Goal: Task Accomplishment & Management: Manage account settings

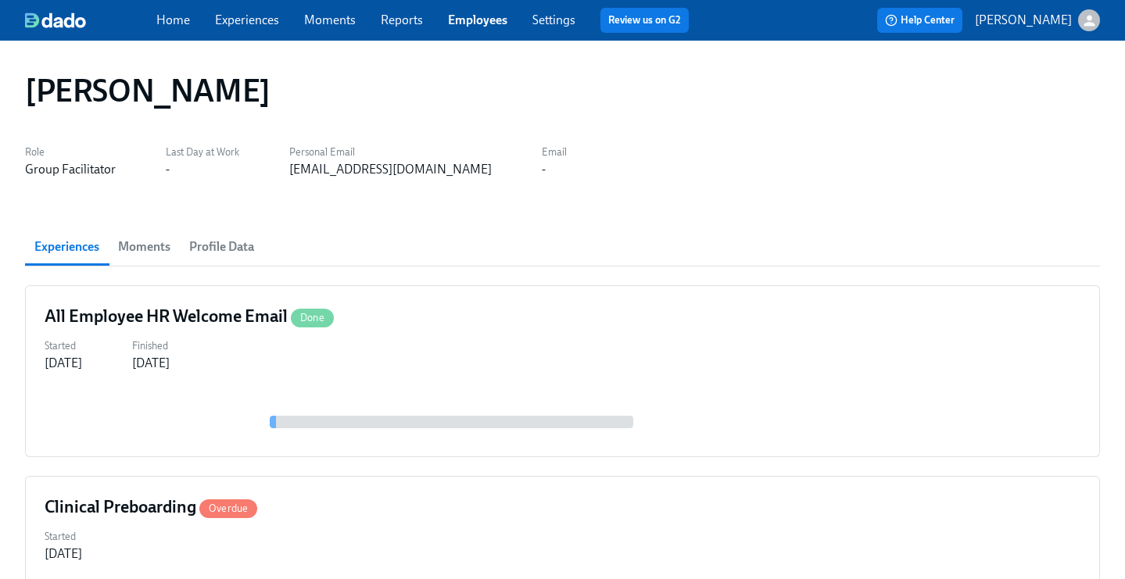
click at [480, 20] on link "Employees" at bounding box center [477, 20] width 59 height 15
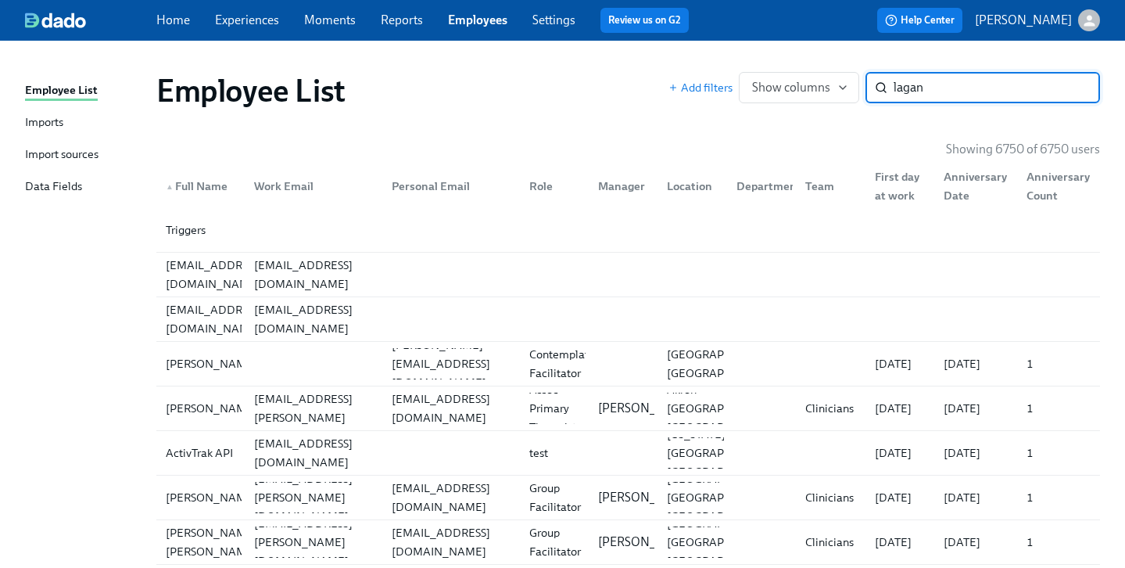
type input "lagan"
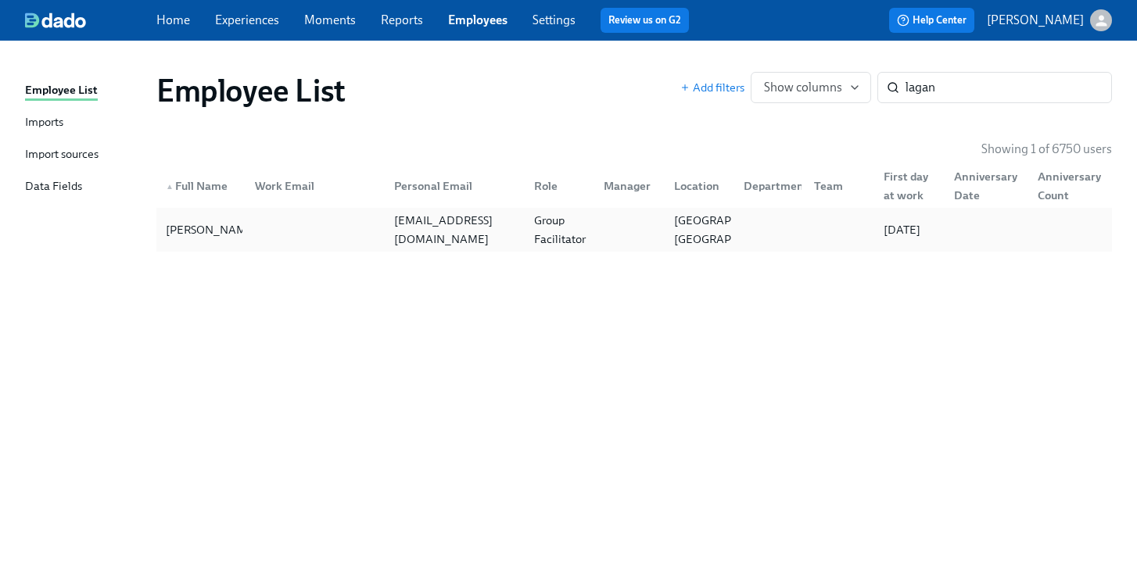
click at [542, 231] on div "Group Facilitator" at bounding box center [560, 230] width 64 height 38
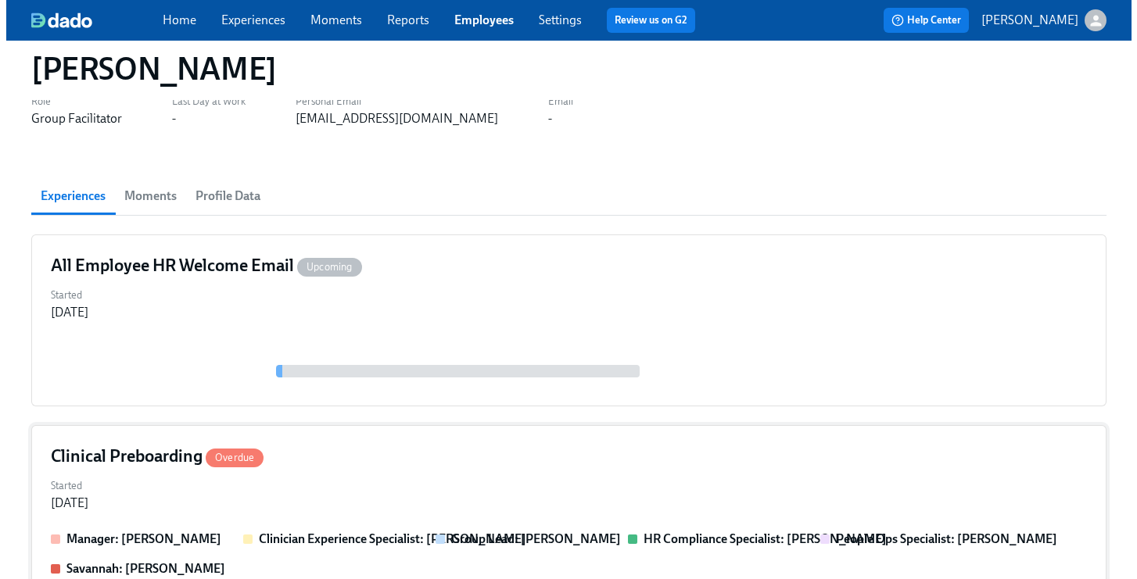
scroll to position [278, 0]
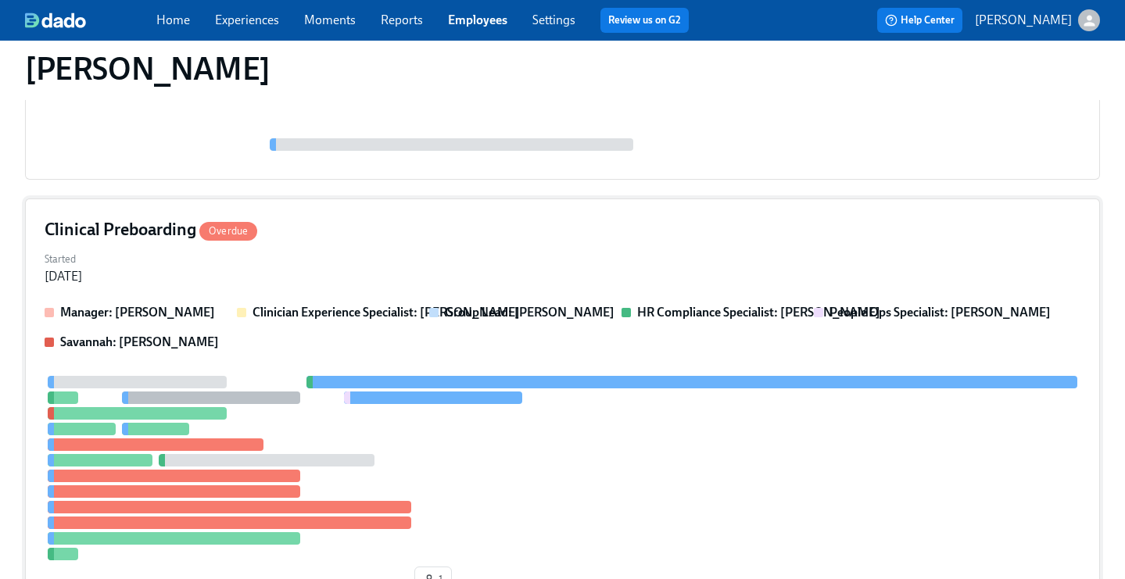
click at [471, 256] on div "Started [DATE]" at bounding box center [563, 267] width 1036 height 38
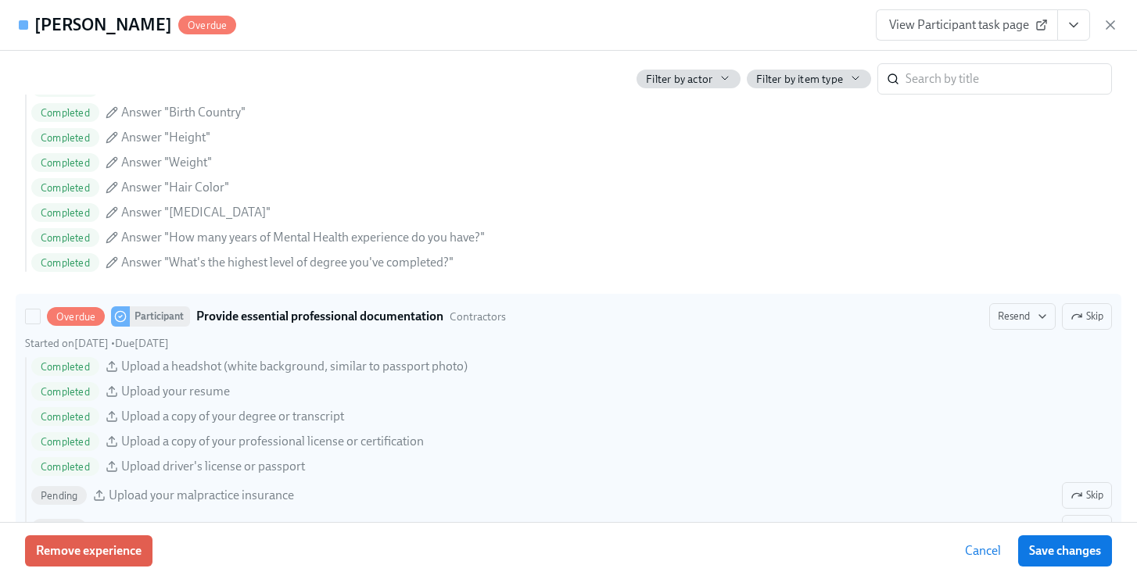
scroll to position [1423, 0]
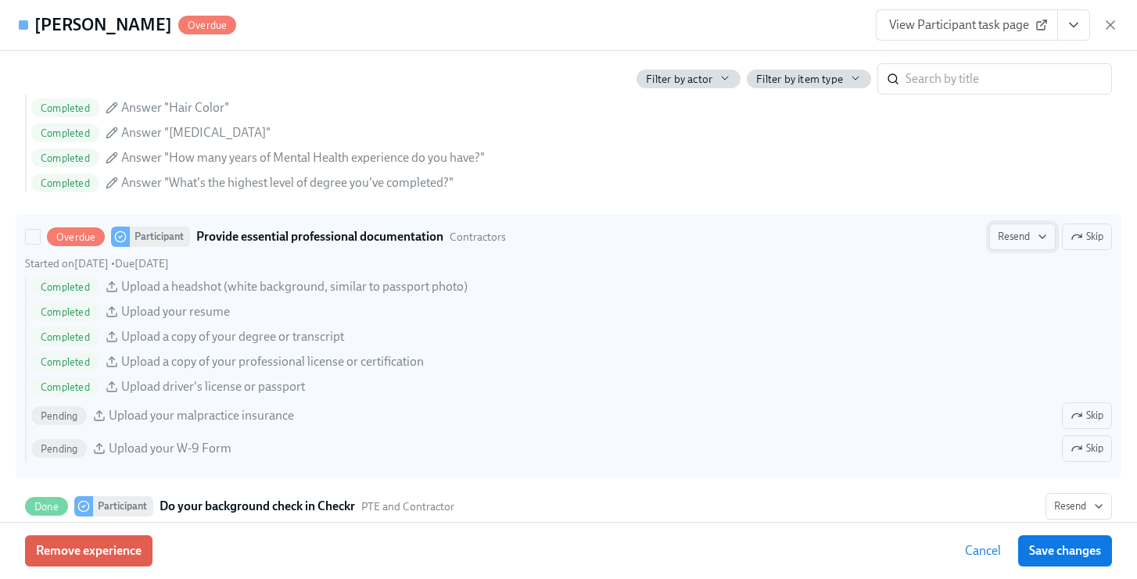
click at [998, 239] on span "Resend" at bounding box center [1022, 237] width 49 height 16
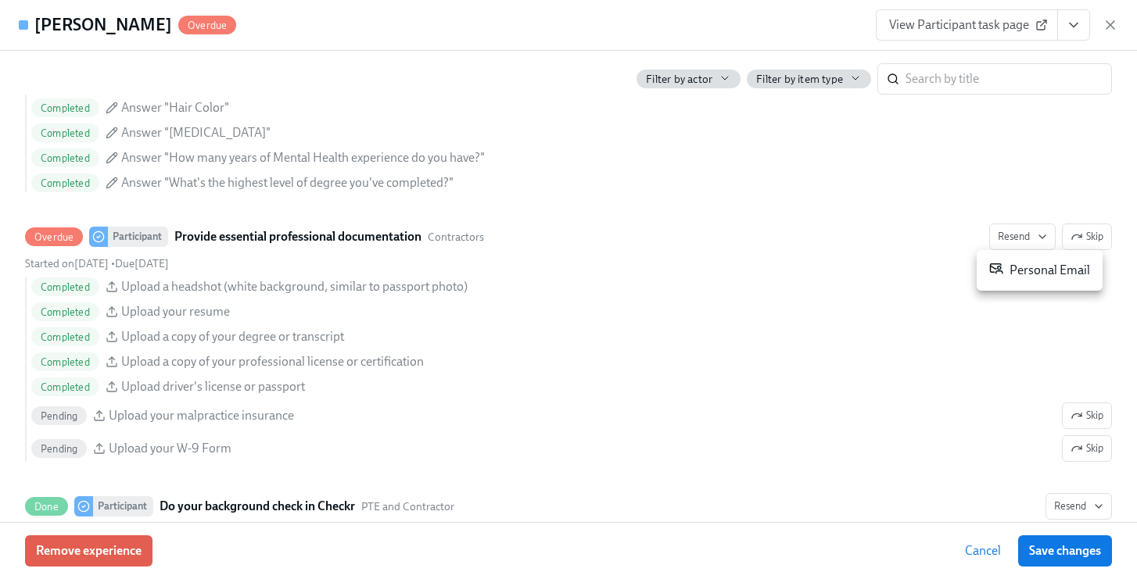
click at [1003, 264] on div "Personal Email" at bounding box center [1039, 270] width 101 height 19
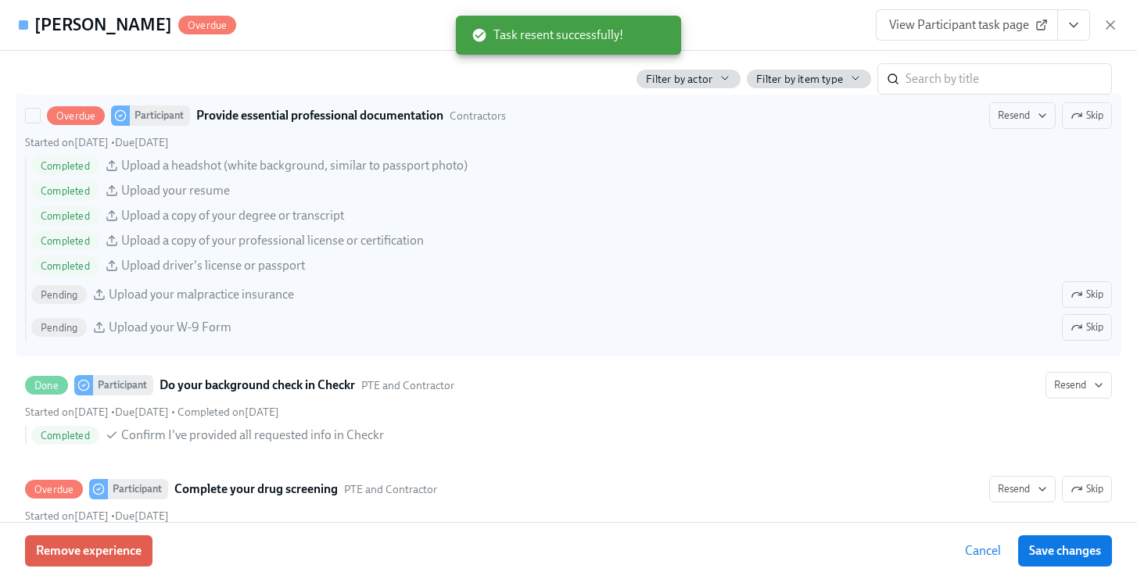
scroll to position [1736, 0]
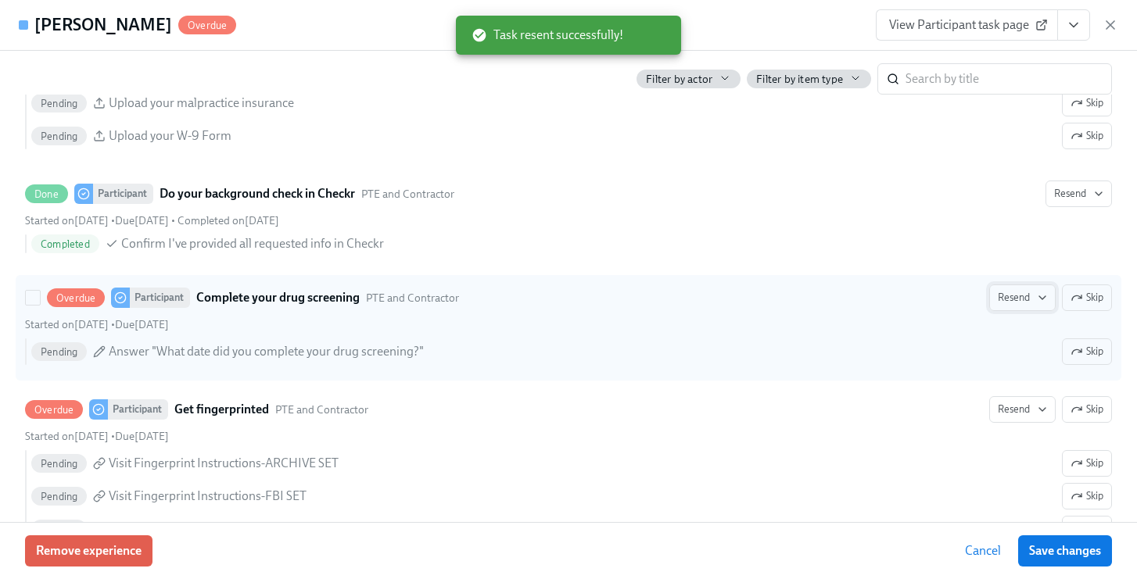
click at [1010, 285] on button "Resend" at bounding box center [1022, 298] width 66 height 27
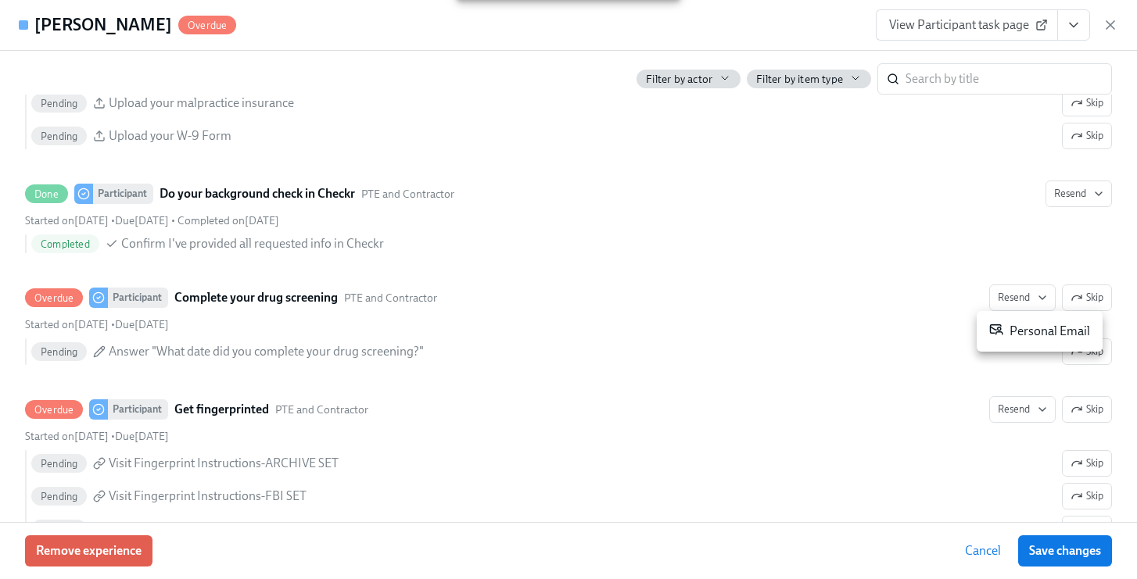
click at [1021, 328] on div "Personal Email" at bounding box center [1039, 331] width 101 height 19
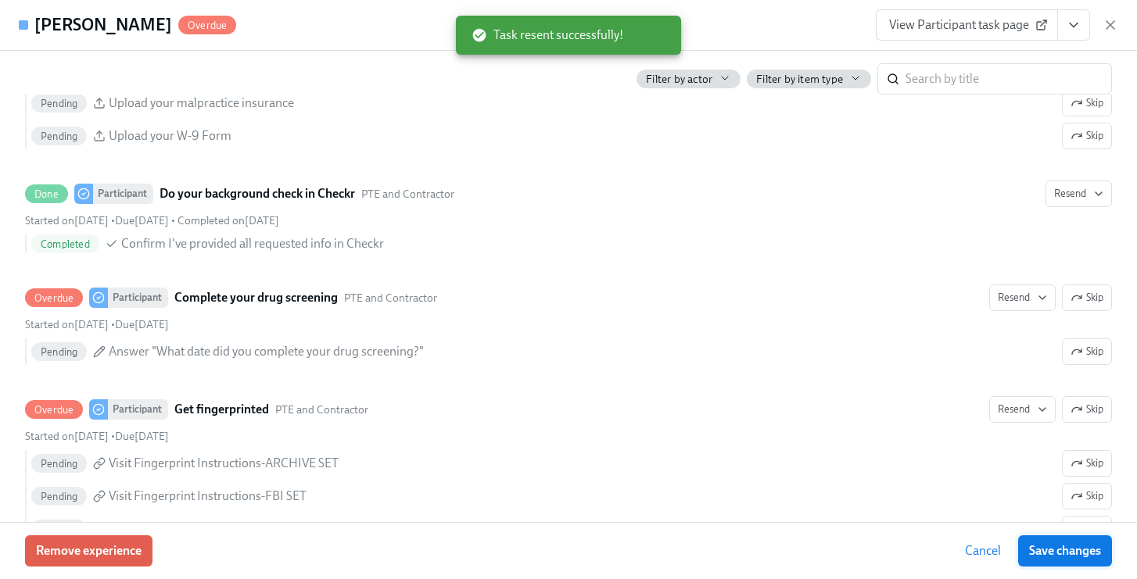
click at [1053, 561] on button "Save changes" at bounding box center [1065, 551] width 94 height 31
